Goal: Check status

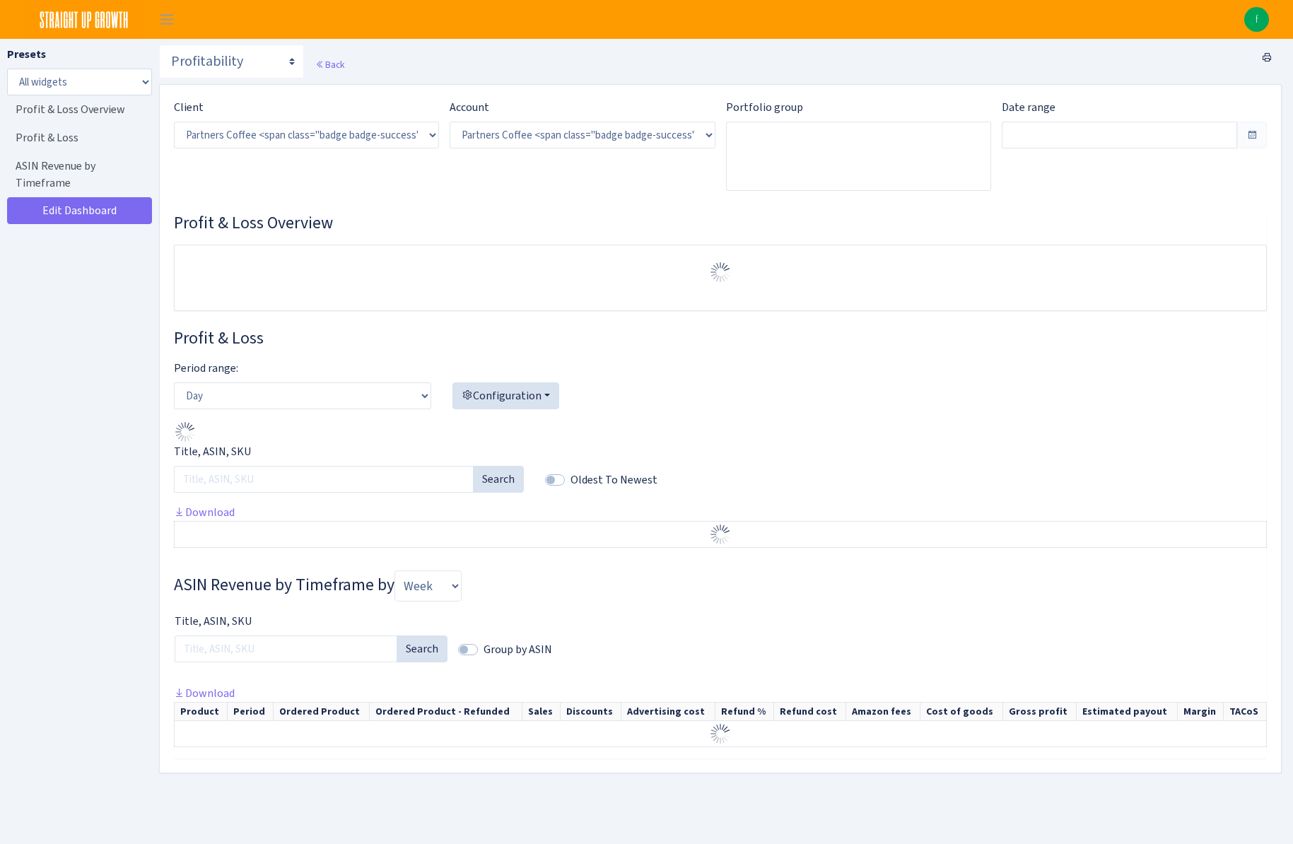
select select "2242985598963294"
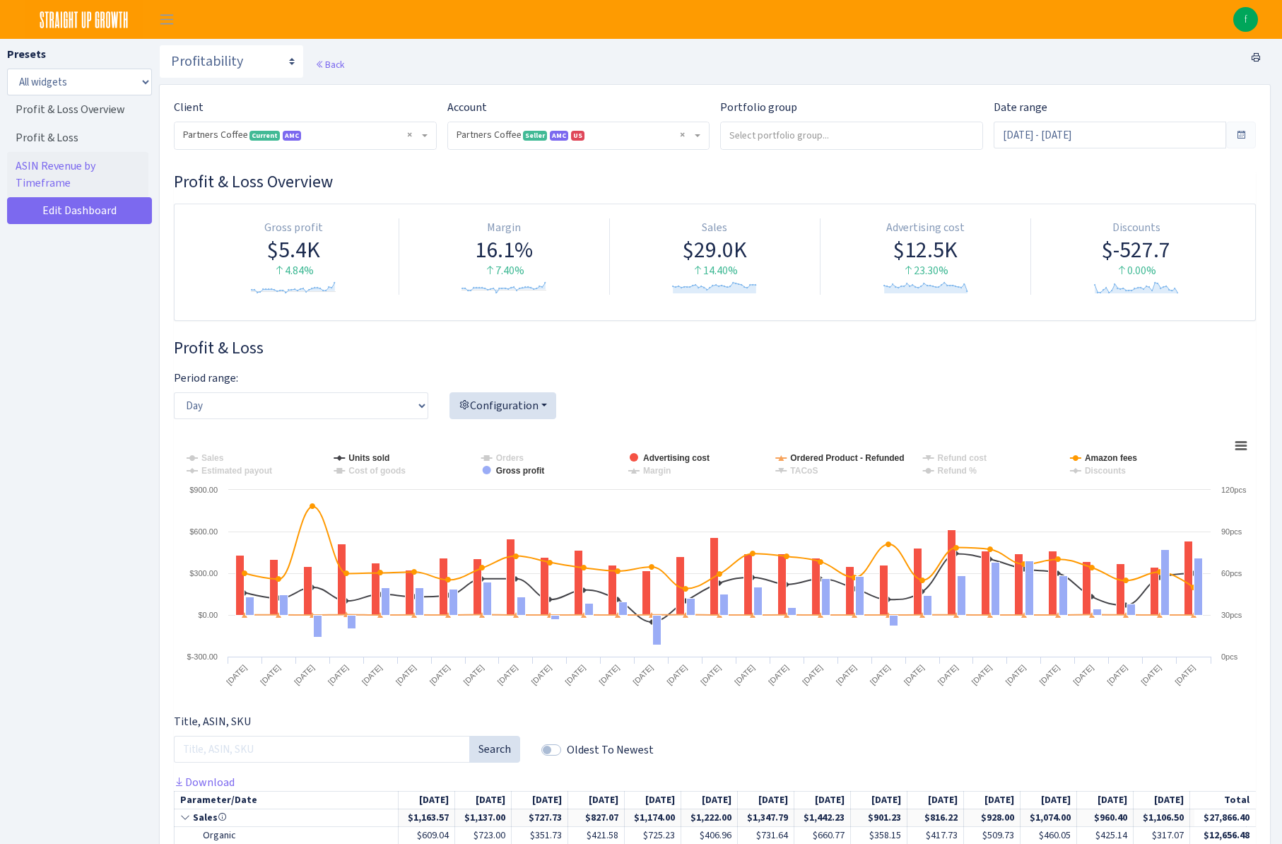
click at [1245, 134] on span at bounding box center [1241, 134] width 11 height 11
click at [1239, 135] on span at bounding box center [1241, 134] width 11 height 11
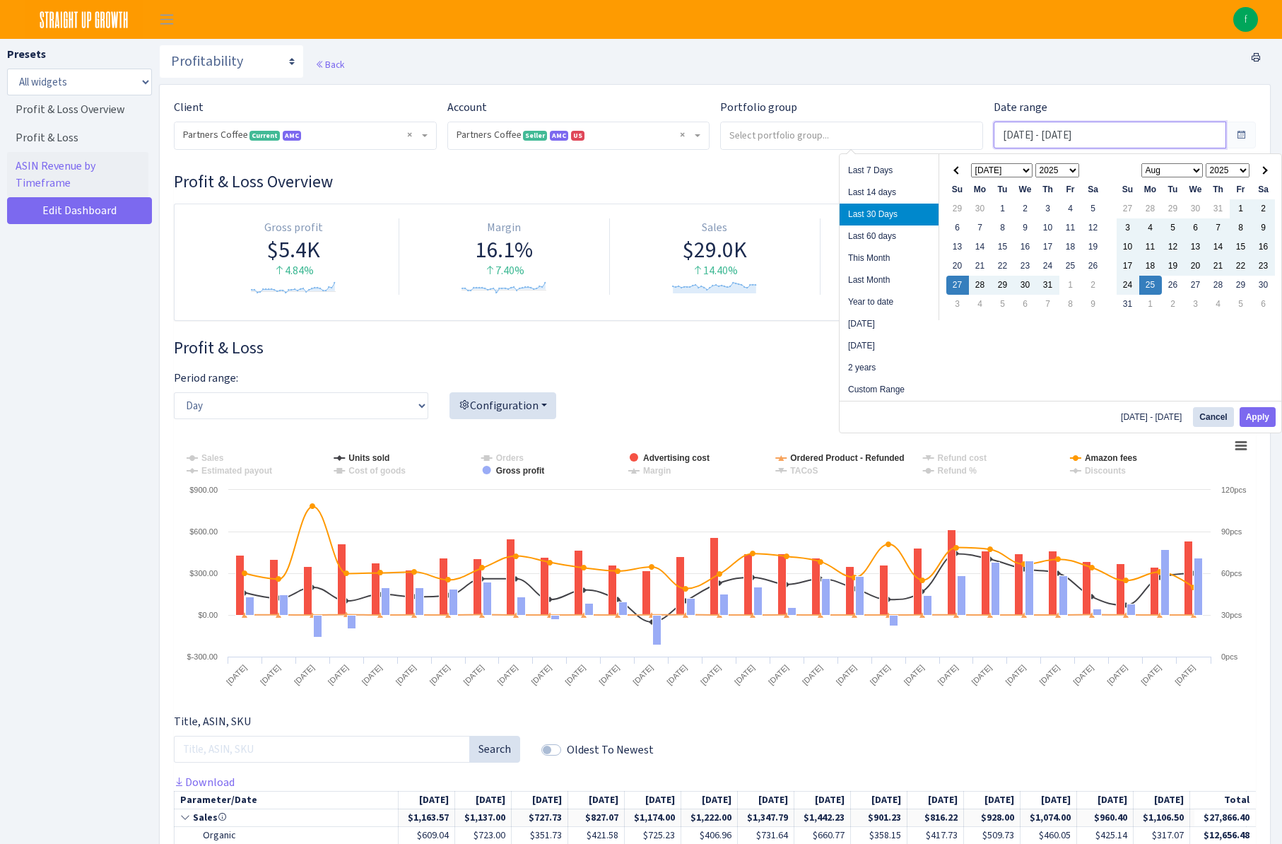
click at [1094, 131] on input "Jul 27, 2025 - Aug 25, 2025" at bounding box center [1110, 135] width 233 height 27
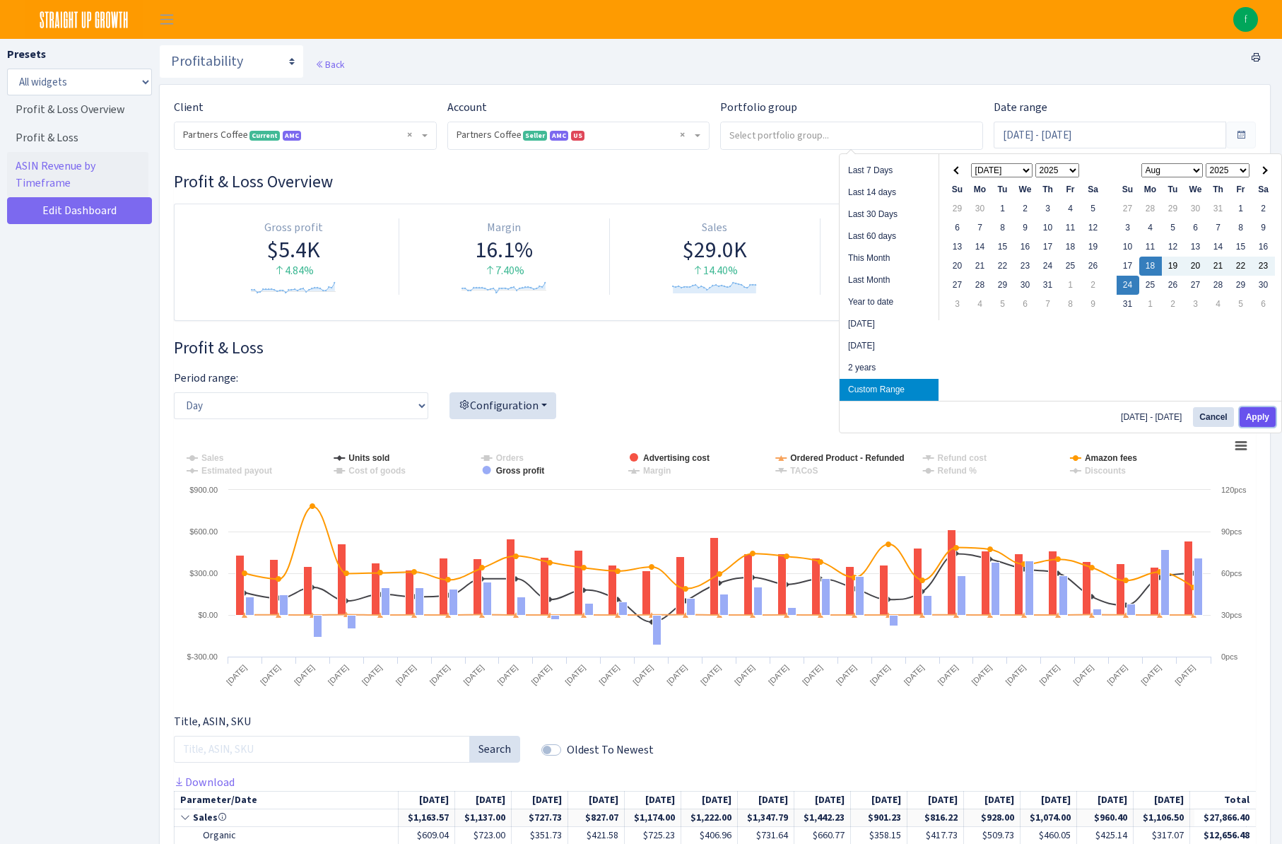
click at [1253, 419] on button "Apply" at bounding box center [1258, 417] width 36 height 20
type input "[DATE] - [DATE]"
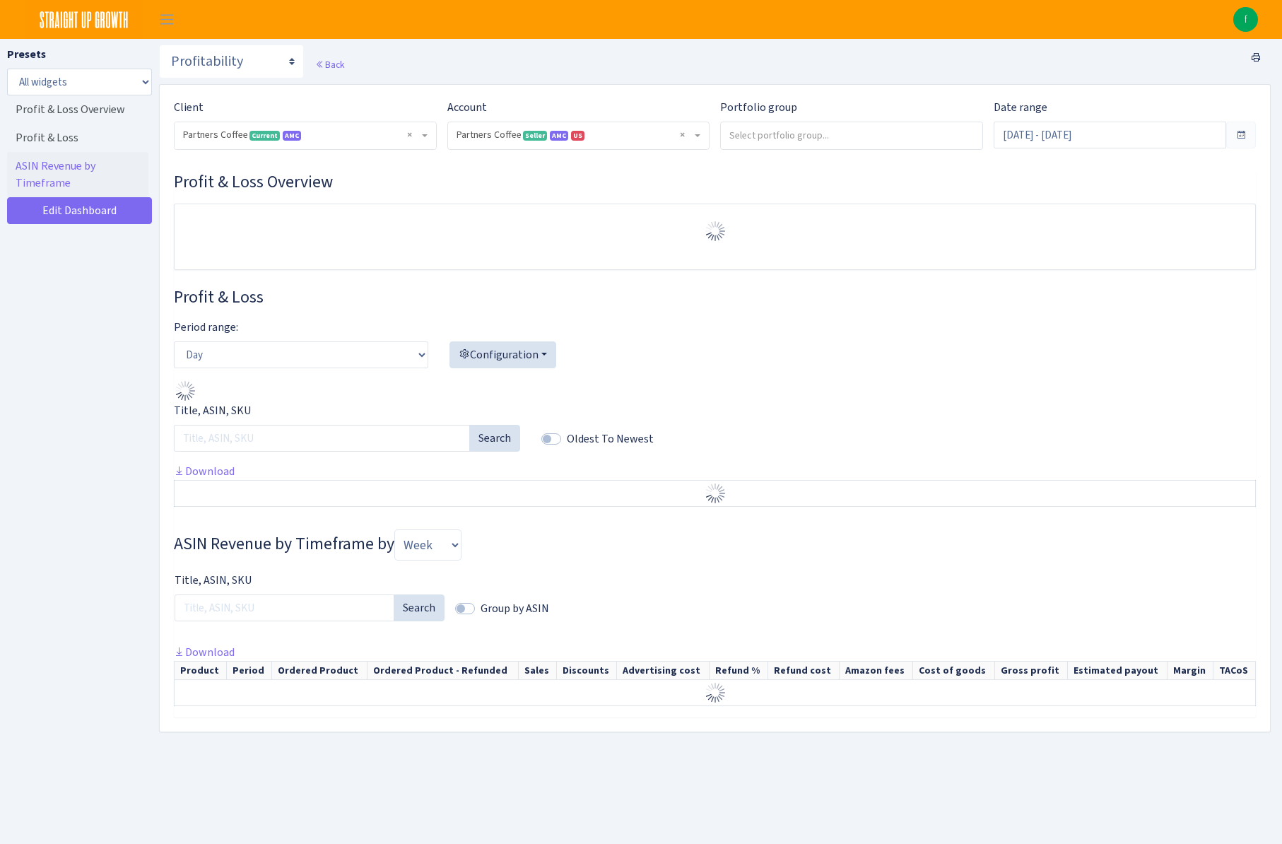
select select "2242985598963294"
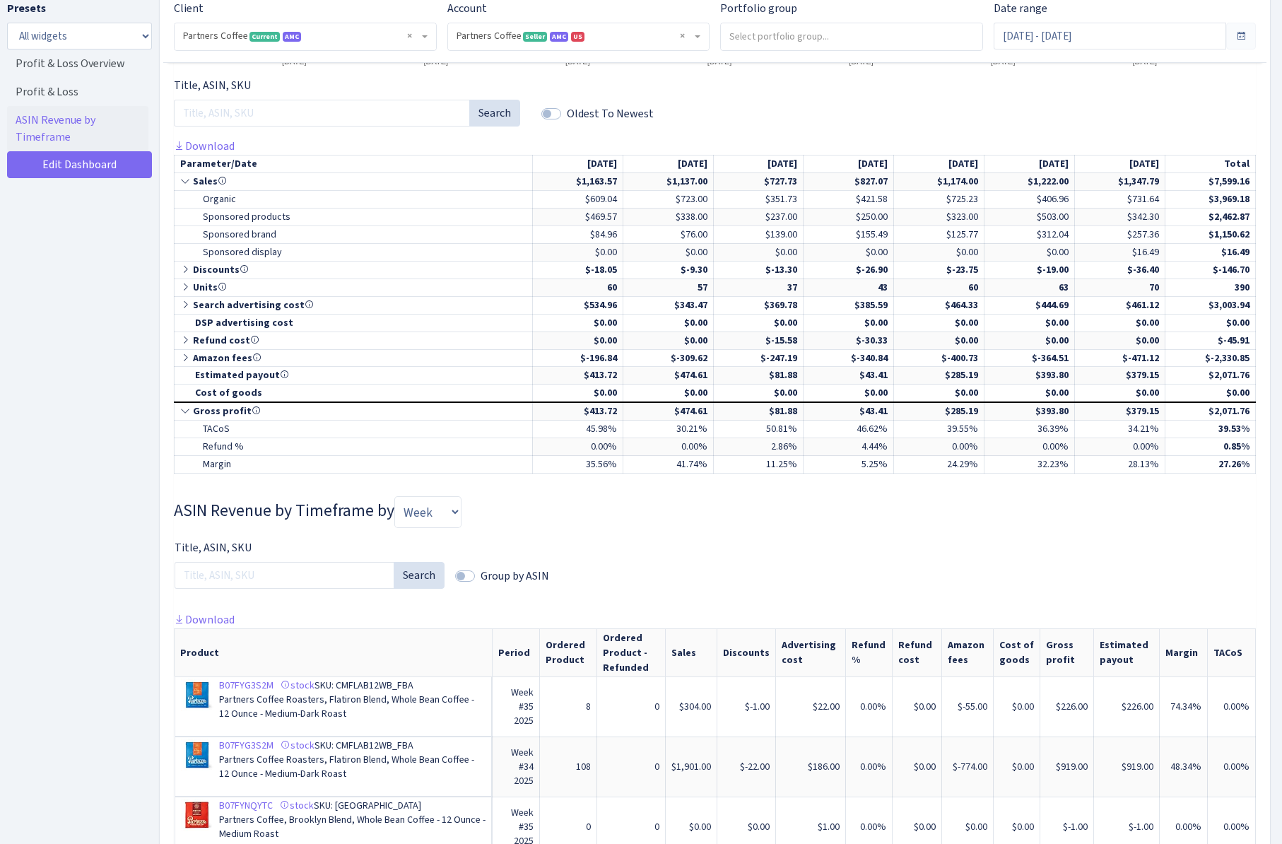
click at [583, 647] on th "Ordered Product" at bounding box center [568, 652] width 57 height 48
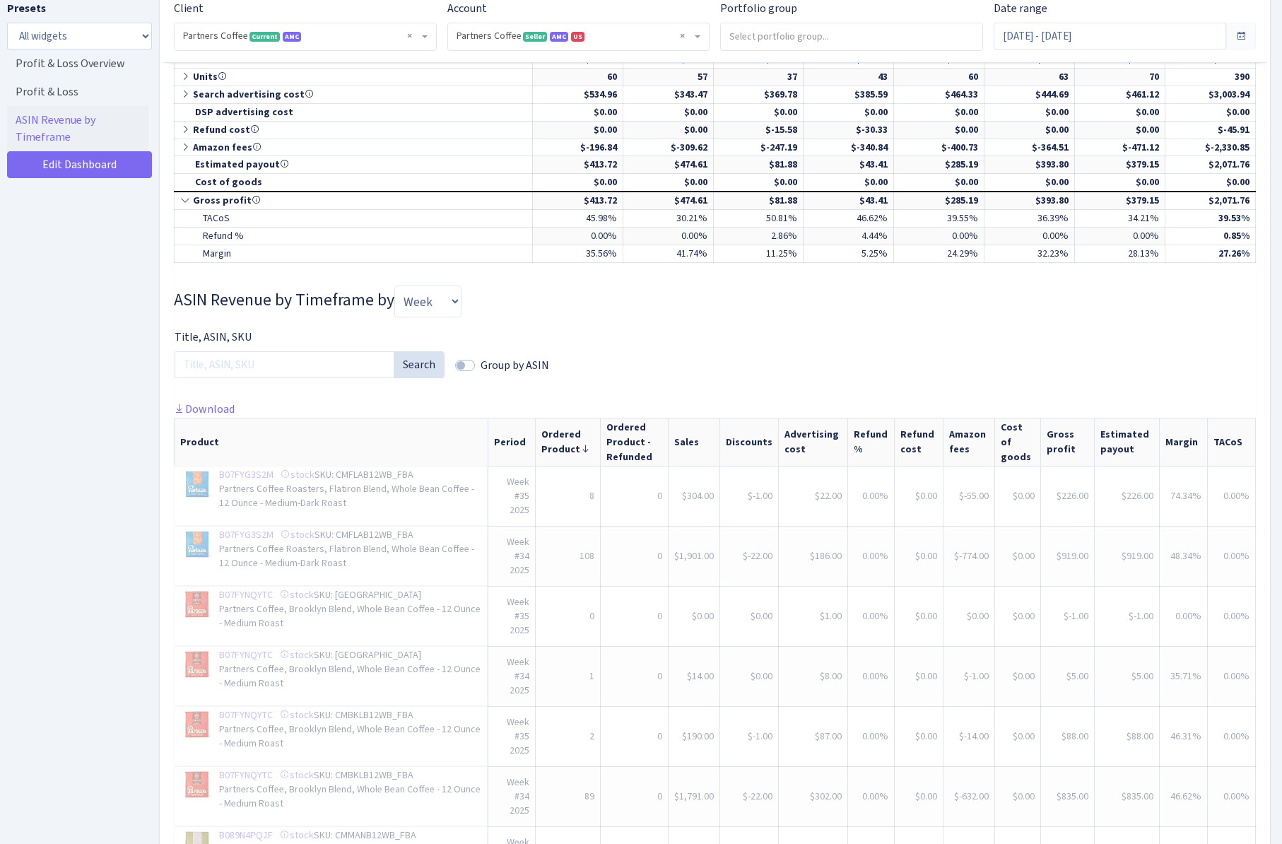
scroll to position [848, 0]
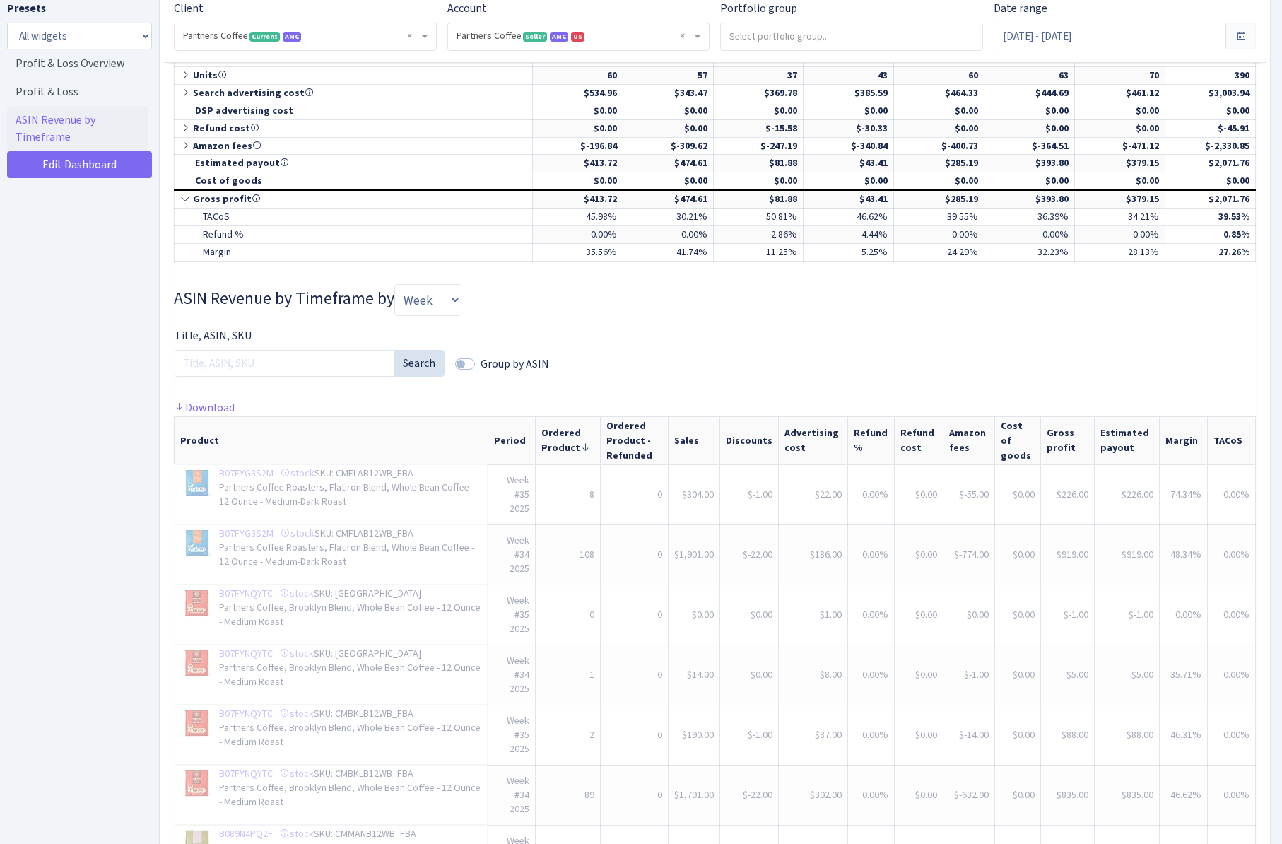
click at [574, 435] on th "Ordered Product" at bounding box center [568, 440] width 66 height 48
click at [696, 443] on th "Sales" at bounding box center [695, 440] width 52 height 48
click at [423, 390] on div "Title, ASIN, SKU Search Group by ASIN" at bounding box center [715, 363] width 1104 height 72
click at [585, 442] on th "Ordered Product" at bounding box center [568, 440] width 66 height 48
